Goal: Transaction & Acquisition: Subscribe to service/newsletter

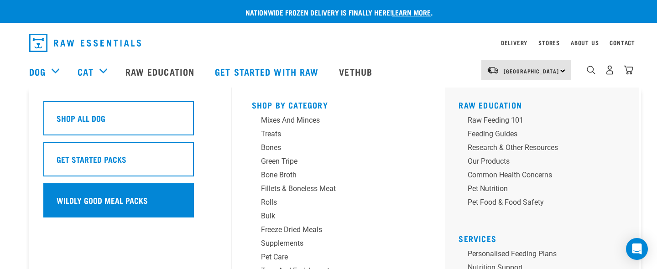
click at [90, 203] on h5 "Wildly Good Meal Packs" at bounding box center [102, 200] width 91 height 12
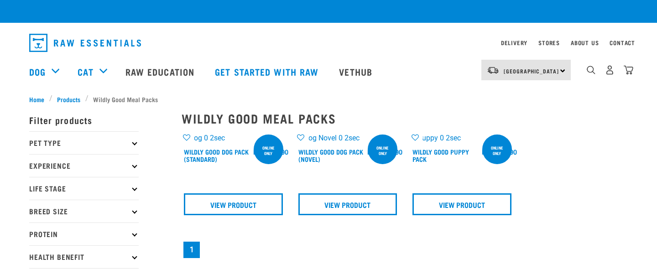
checkbox input "true"
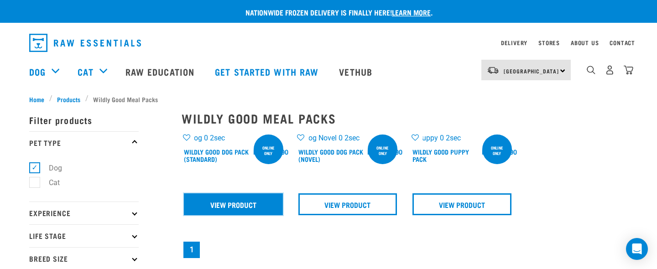
click at [260, 204] on link "View Product" at bounding box center [233, 204] width 99 height 22
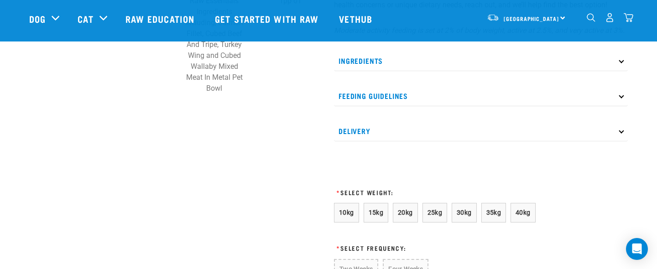
scroll to position [409, 0]
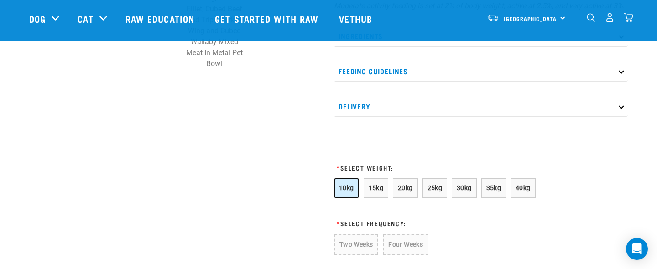
click at [356, 197] on button "10kg" at bounding box center [346, 188] width 25 height 20
click at [393, 245] on button "Four Weeks" at bounding box center [405, 244] width 45 height 21
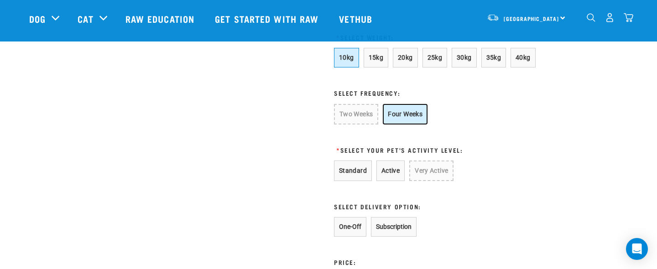
scroll to position [540, 0]
click at [391, 181] on button "Active" at bounding box center [390, 170] width 28 height 21
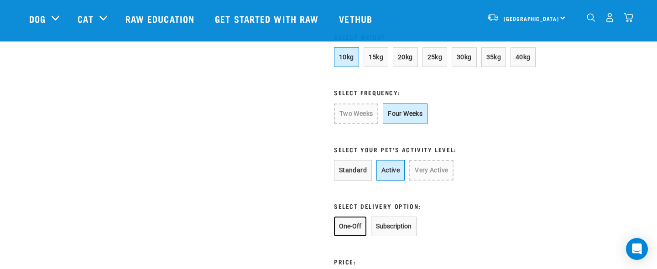
click at [360, 236] on button "One-Off" at bounding box center [350, 227] width 32 height 20
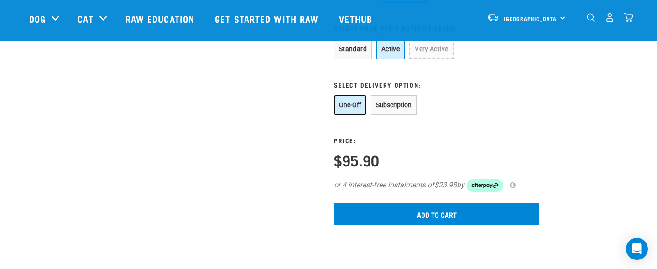
scroll to position [663, 0]
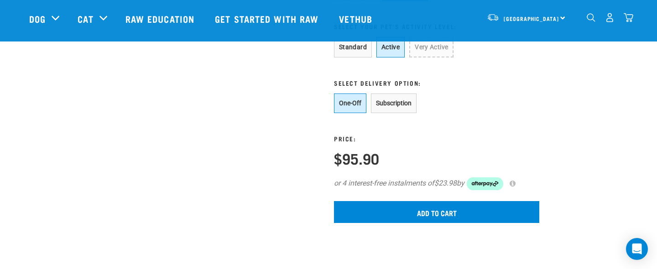
click at [626, 19] on img "dropdown navigation" at bounding box center [628, 18] width 10 height 10
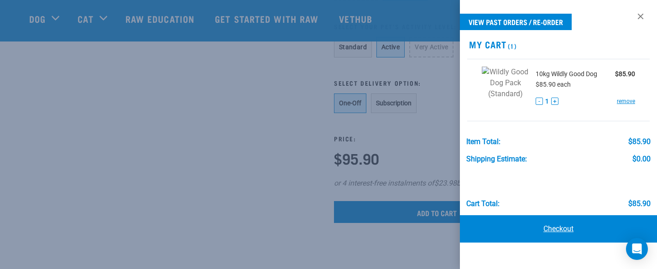
click at [571, 235] on link "Checkout" at bounding box center [558, 228] width 197 height 27
click at [563, 230] on link "Checkout" at bounding box center [558, 228] width 197 height 27
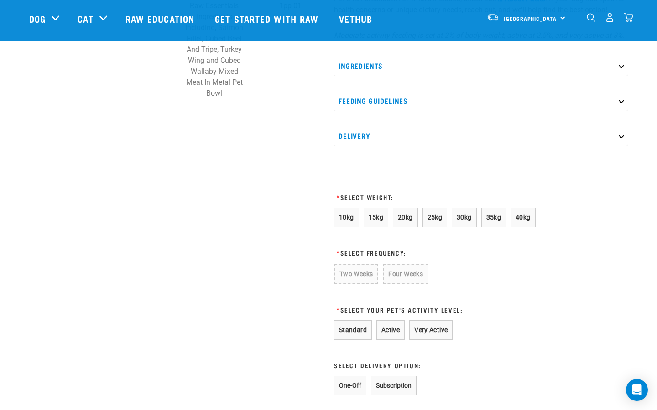
scroll to position [385, 0]
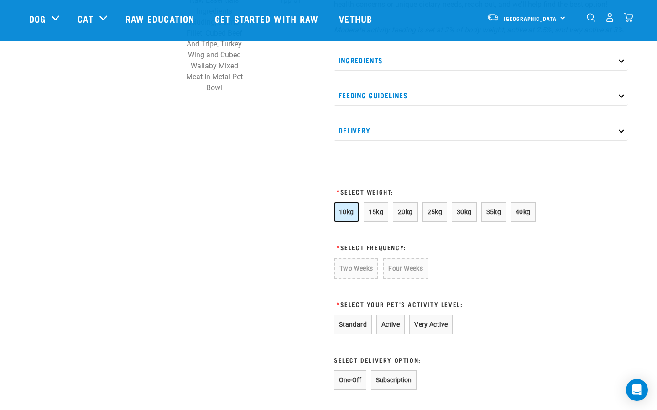
click at [346, 216] on span "10kg" at bounding box center [346, 211] width 15 height 7
click at [390, 267] on form "10kg 15kg 20kg 25kg 30kg 35kg 40kg * Select Frequency: Two Weeks Four Weeks * S…" at bounding box center [436, 323] width 205 height 242
click at [390, 277] on button "Four Weeks" at bounding box center [405, 269] width 45 height 21
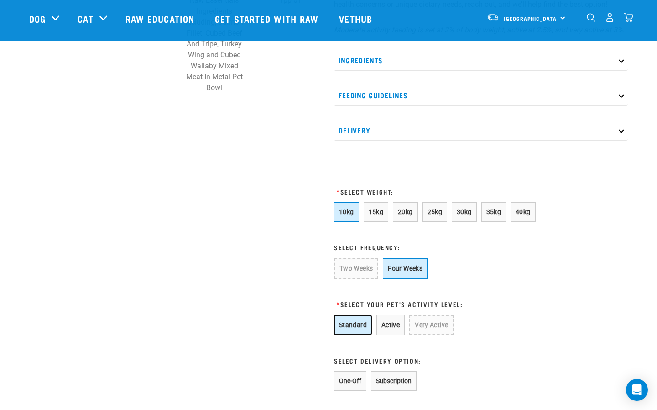
click at [352, 336] on button "Standard" at bounding box center [353, 325] width 38 height 21
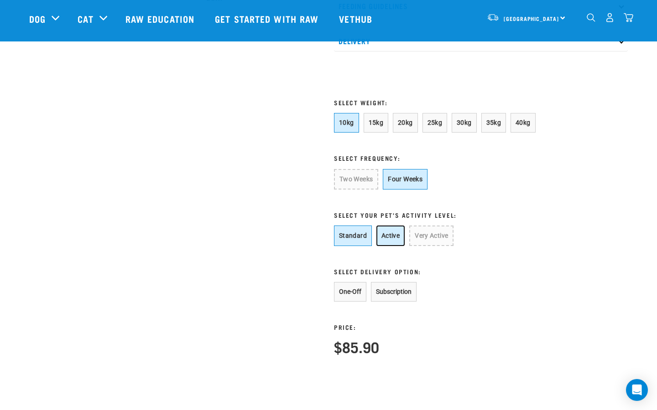
click at [385, 246] on button "Active" at bounding box center [390, 236] width 28 height 21
click at [386, 299] on button "Subscription" at bounding box center [394, 292] width 46 height 20
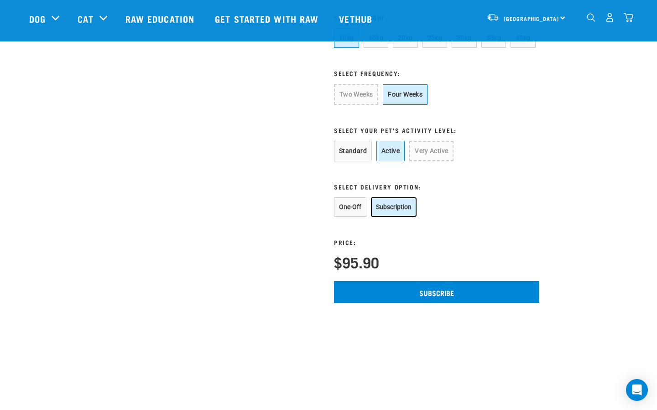
scroll to position [569, 0]
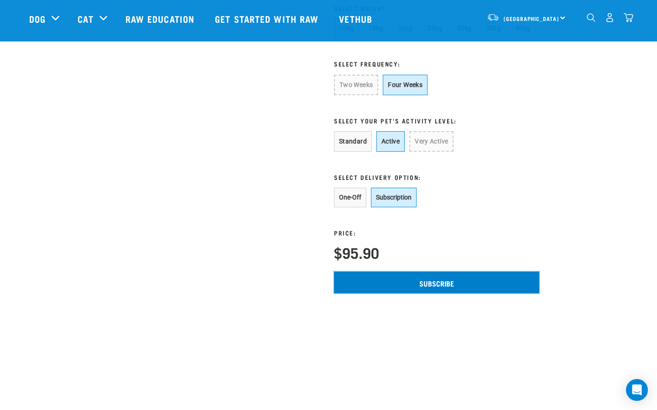
click at [418, 294] on input "Subscribe" at bounding box center [436, 283] width 205 height 22
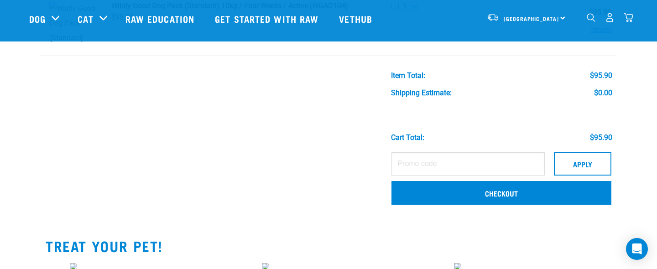
scroll to position [98, 0]
